Goal: Navigation & Orientation: Find specific page/section

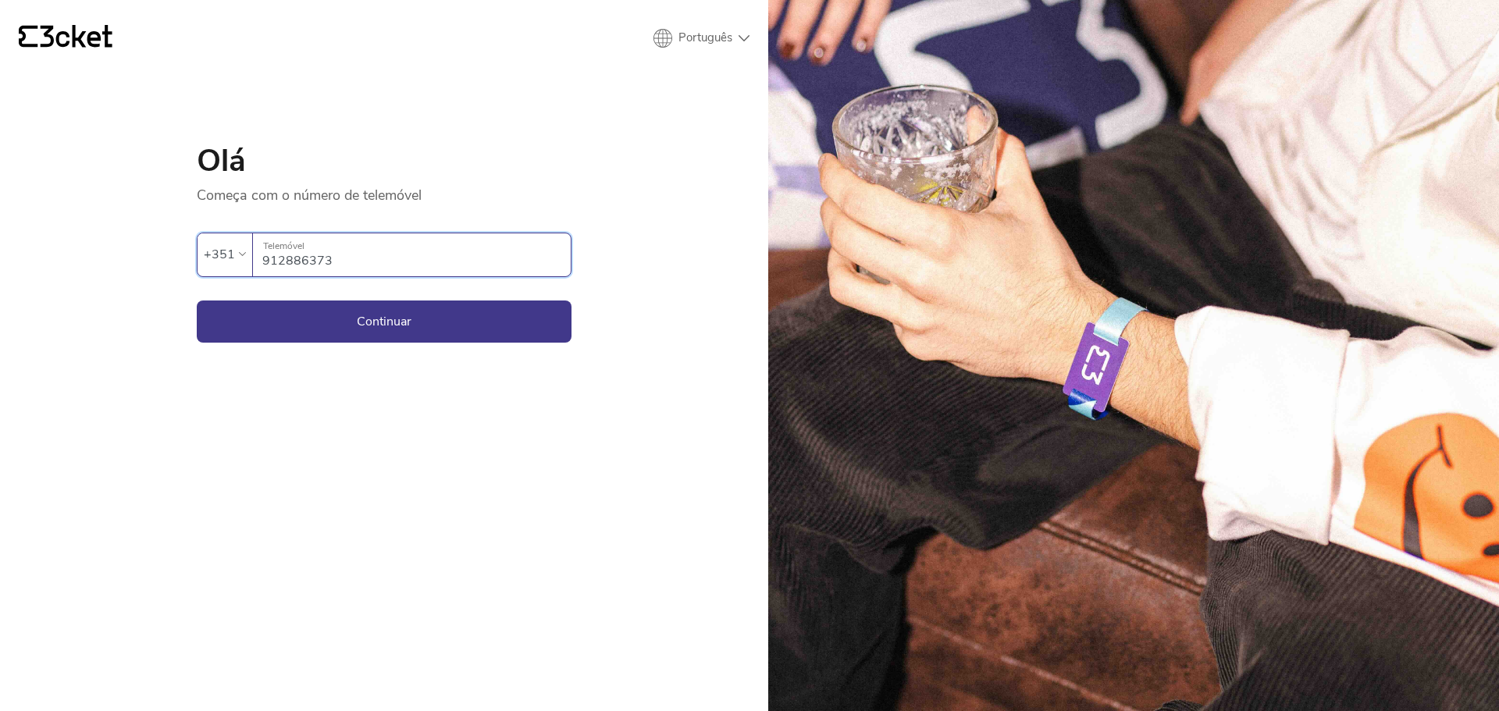
type input "912886373"
click at [197, 301] on button "Continuar" at bounding box center [384, 322] width 375 height 42
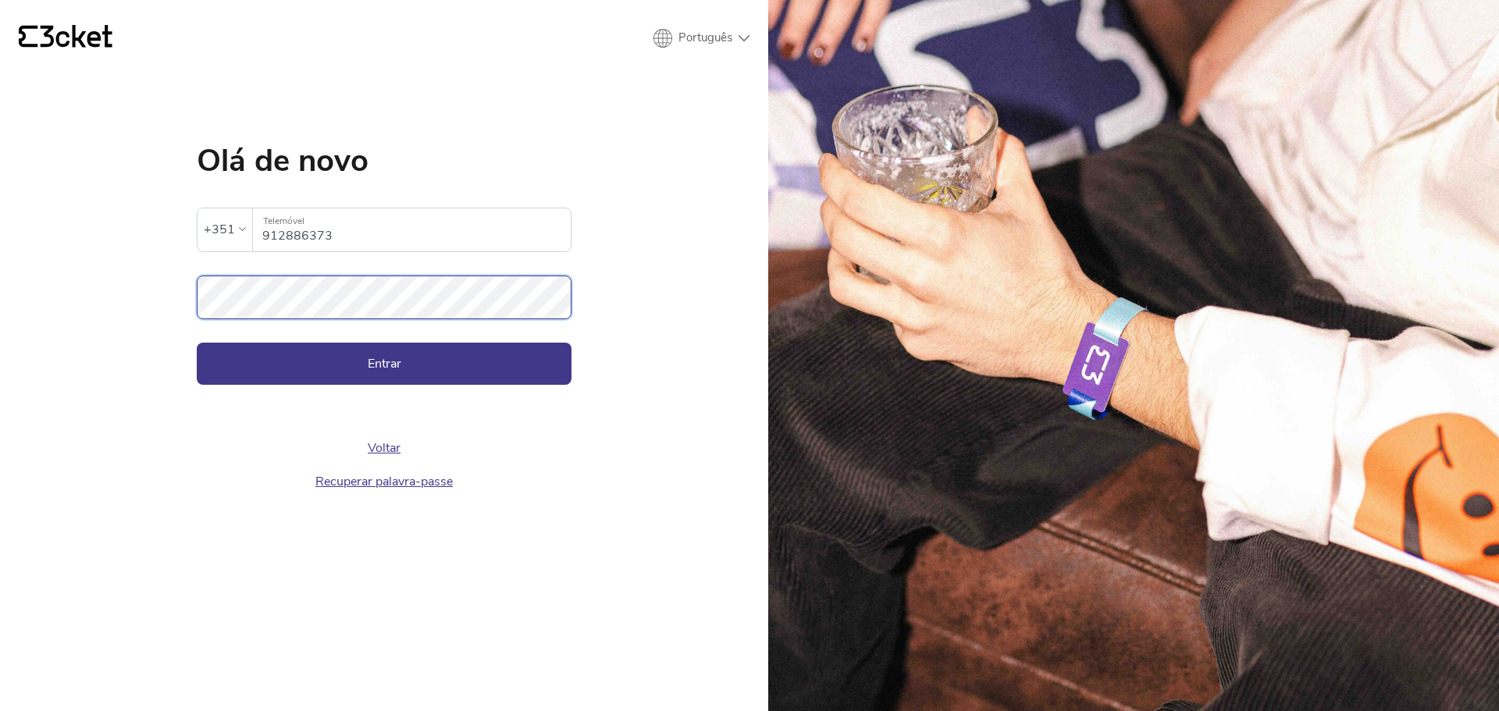
click at [197, 343] on button "Entrar" at bounding box center [384, 364] width 375 height 42
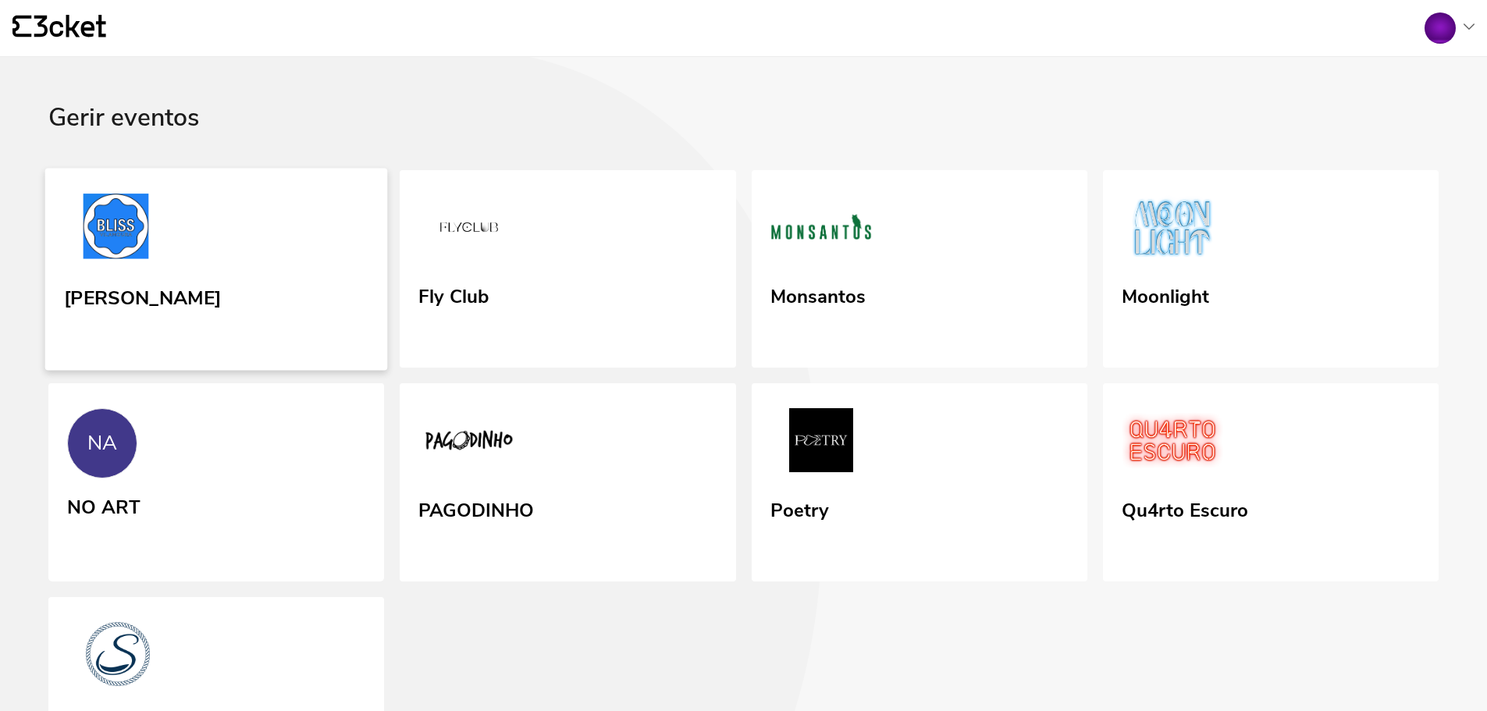
click at [198, 334] on div "[PERSON_NAME]" at bounding box center [142, 313] width 157 height 64
click at [127, 429] on div "NA" at bounding box center [100, 443] width 72 height 72
click at [226, 271] on link "[PERSON_NAME]" at bounding box center [216, 269] width 343 height 202
click at [571, 290] on link "Fly Club" at bounding box center [568, 269] width 343 height 202
click at [188, 546] on link "NA NO ART" at bounding box center [216, 481] width 343 height 199
